Goal: Complete application form

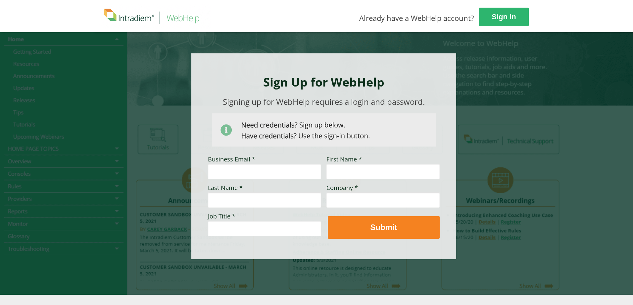
click at [222, 173] on input "Business Email *" at bounding box center [264, 171] width 113 height 15
type input "tammy_l_brumley"
type input "[PERSON_NAME]"
type input "UHG"
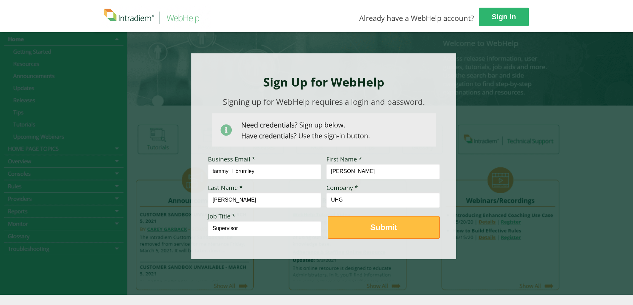
type input "Supervisor"
click at [362, 234] on button "Submit" at bounding box center [384, 227] width 112 height 23
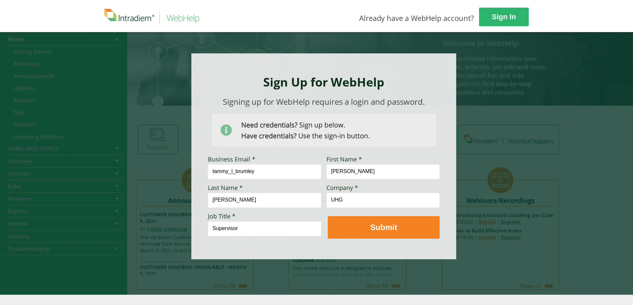
click at [260, 169] on input "tammy_l_brumley" at bounding box center [264, 171] width 113 height 15
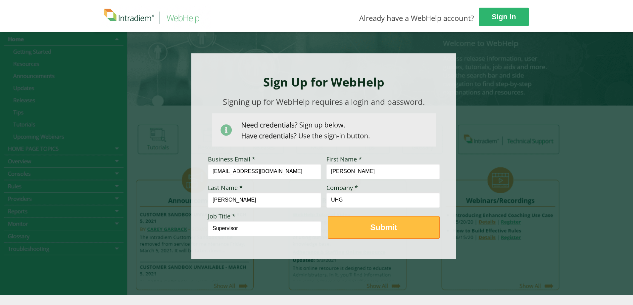
type input "[EMAIL_ADDRESS][DOMAIN_NAME]"
click at [382, 229] on strong "Submit" at bounding box center [383, 226] width 27 height 9
